Goal: Find specific page/section: Locate item on page

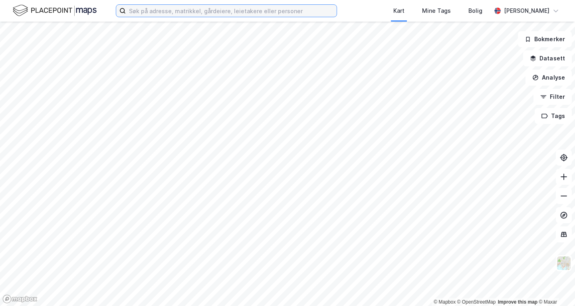
click at [242, 8] on input at bounding box center [231, 11] width 211 height 12
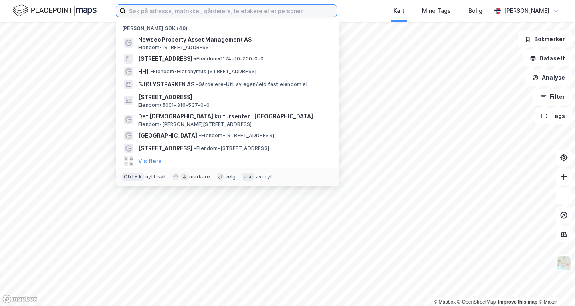
paste input "[PERSON_NAME] Vei 6"
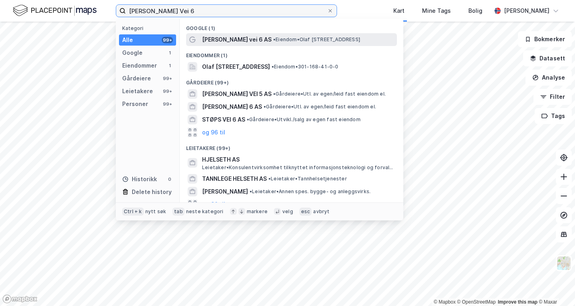
type input "[PERSON_NAME] Vei 6"
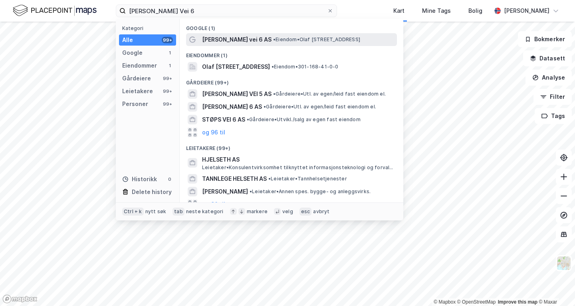
click at [253, 36] on span "[PERSON_NAME] vei 6 AS" at bounding box center [237, 40] width 70 height 10
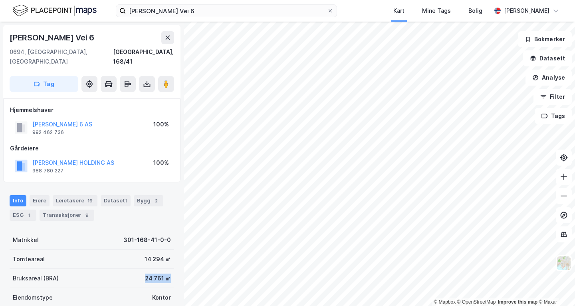
drag, startPoint x: 133, startPoint y: 267, endPoint x: 164, endPoint y: 267, distance: 31.6
click at [164, 269] on div "Bruksareal (BRA) 24 761 ㎡" at bounding box center [92, 278] width 165 height 19
copy div "24 761 ㎡"
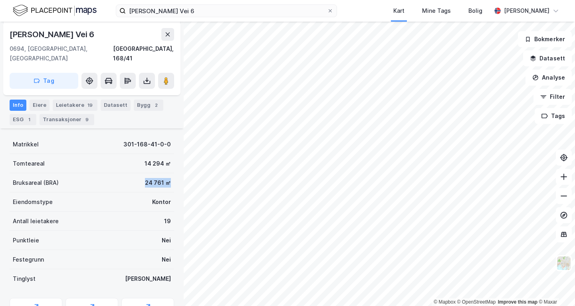
scroll to position [97, 0]
